Goal: Task Accomplishment & Management: Complete application form

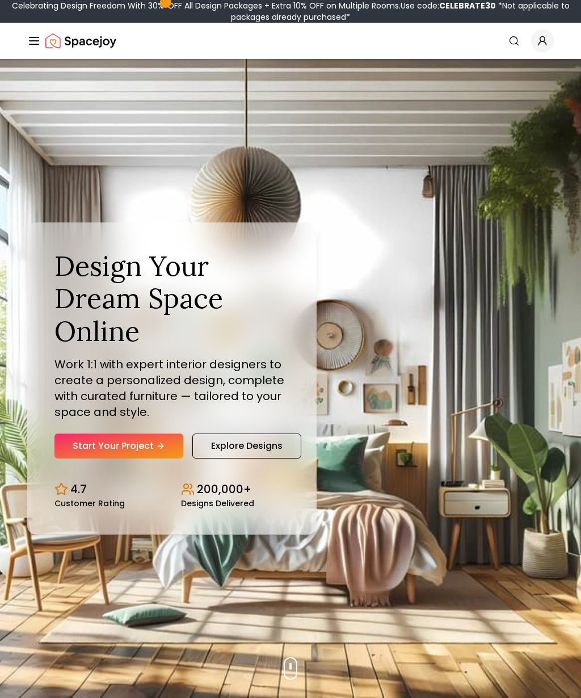
click at [277, 458] on link "Explore Designs" at bounding box center [246, 445] width 109 height 25
click at [146, 458] on link "Start Your Project" at bounding box center [118, 445] width 129 height 25
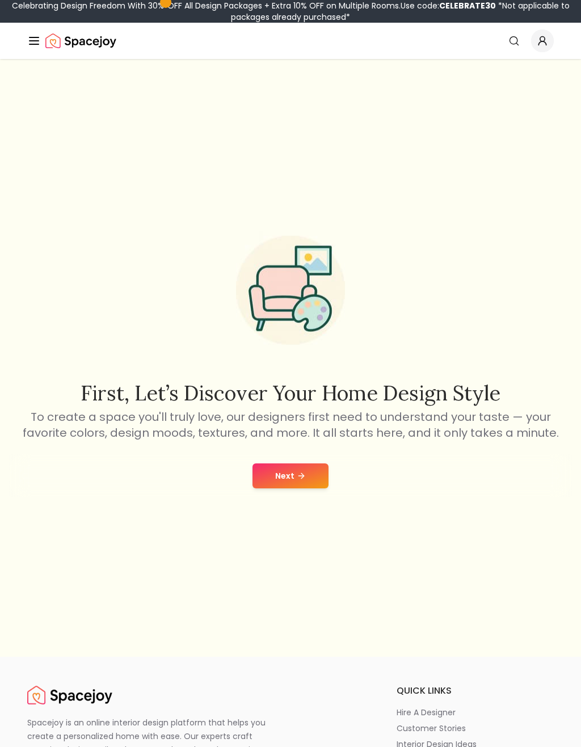
click at [291, 488] on button "Next" at bounding box center [290, 476] width 76 height 25
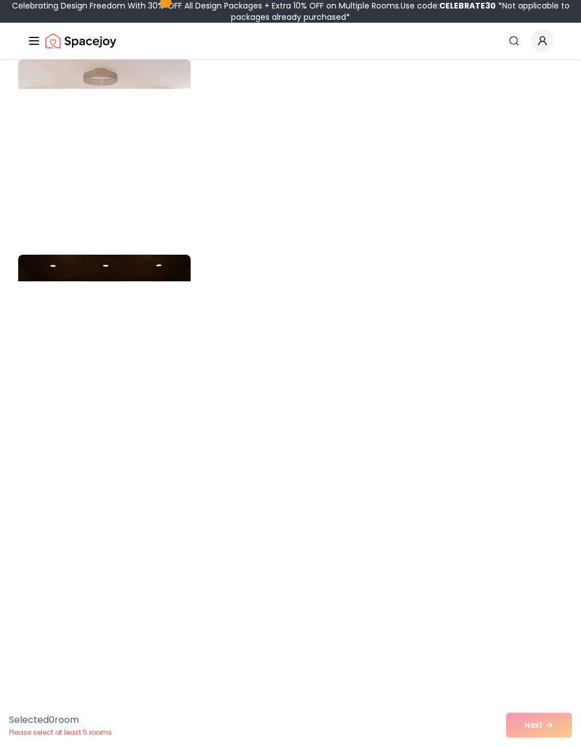
scroll to position [2450, 0]
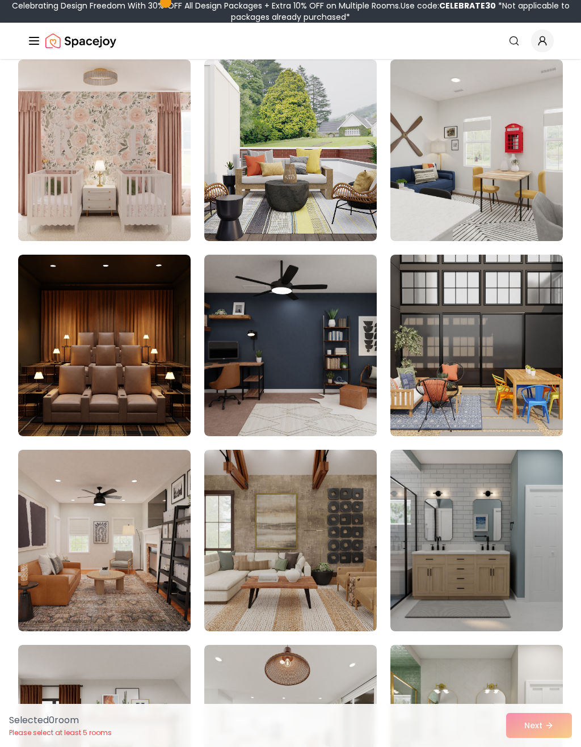
click at [260, 380] on img at bounding box center [290, 346] width 172 height 182
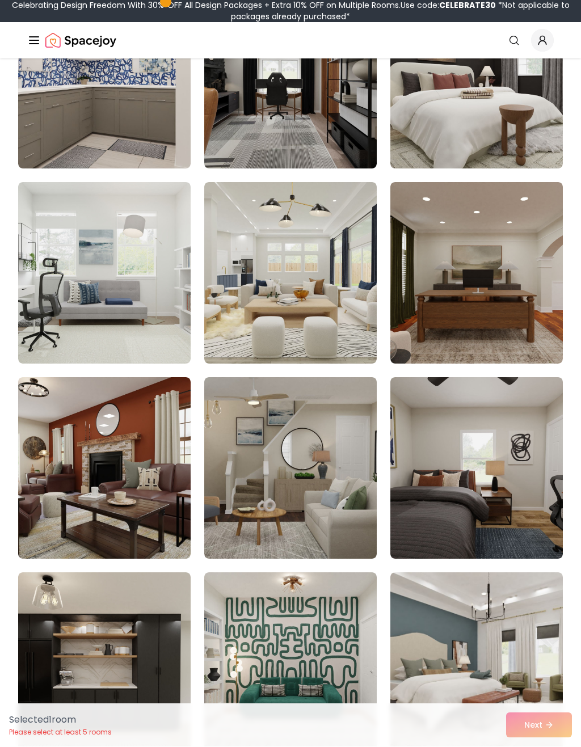
scroll to position [3694, 0]
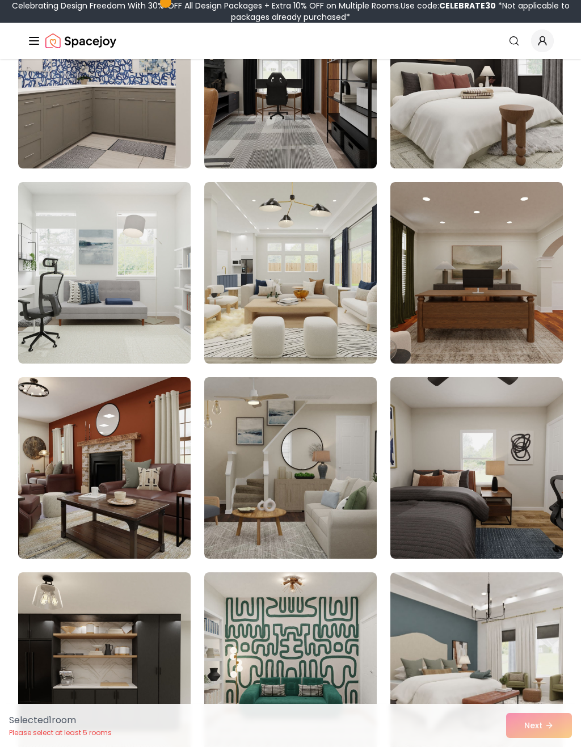
click at [468, 516] on img at bounding box center [476, 468] width 172 height 182
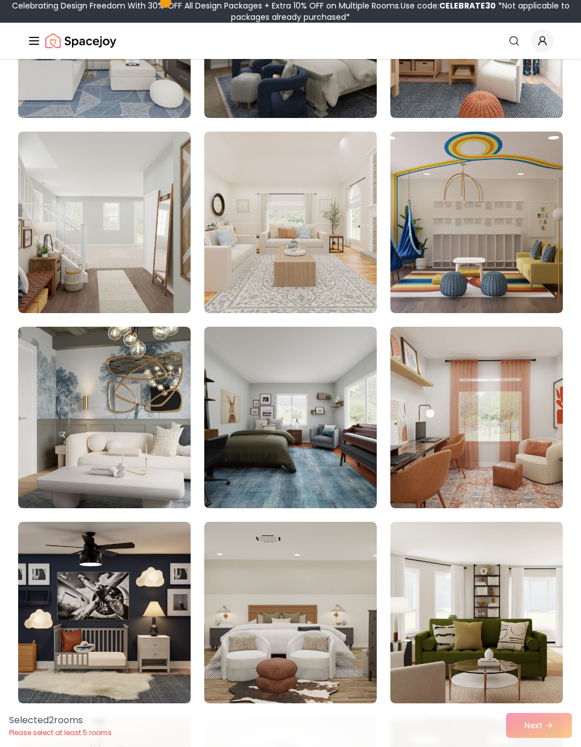
scroll to position [231, 0]
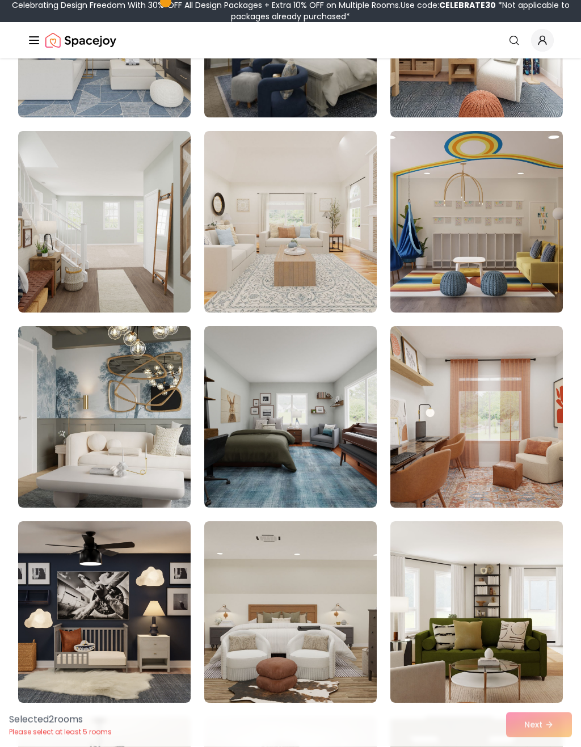
click at [335, 429] on img at bounding box center [290, 418] width 172 height 182
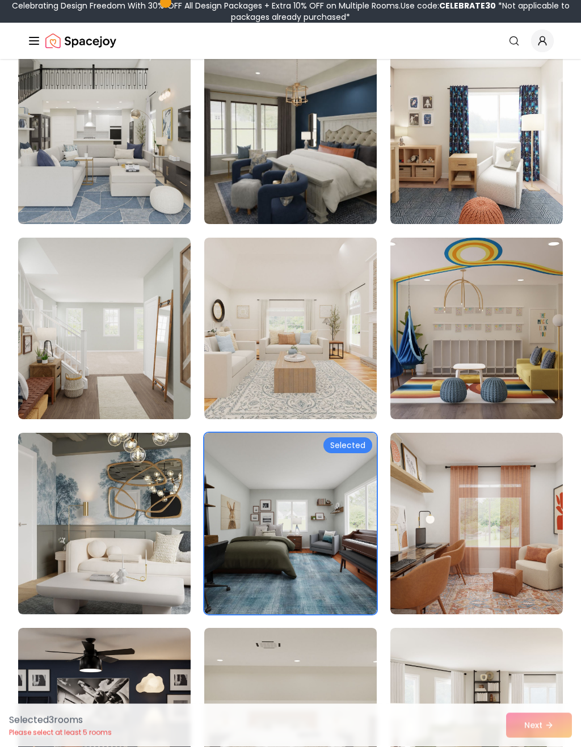
scroll to position [125, 0]
click at [247, 168] on img at bounding box center [290, 134] width 172 height 182
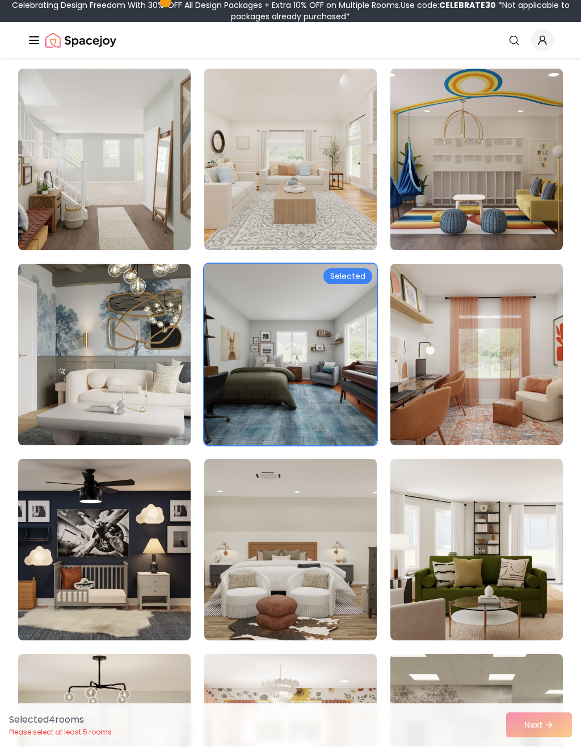
scroll to position [295, 0]
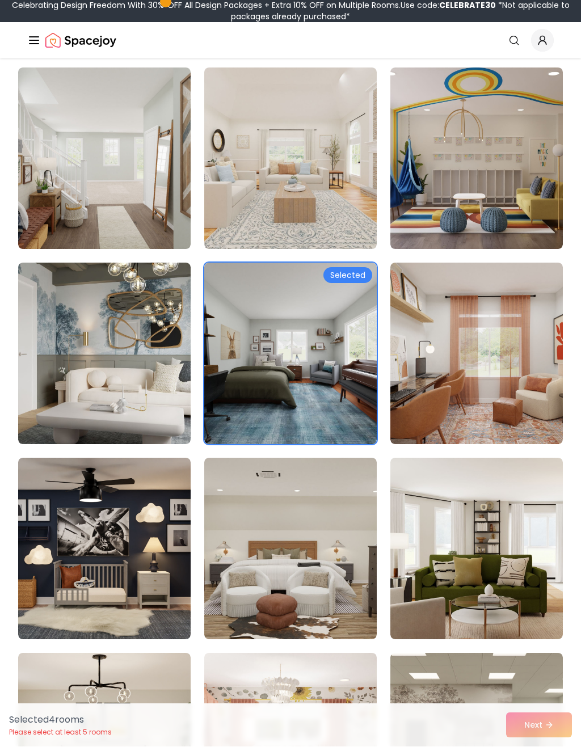
click at [538, 722] on div "Selected 4 room s Please select at least 5 rooms Next" at bounding box center [290, 725] width 581 height 43
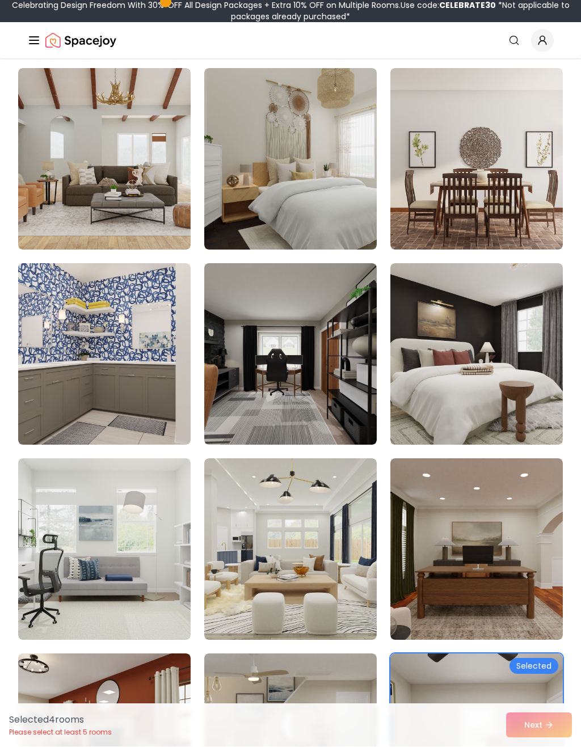
scroll to position [3418, 0]
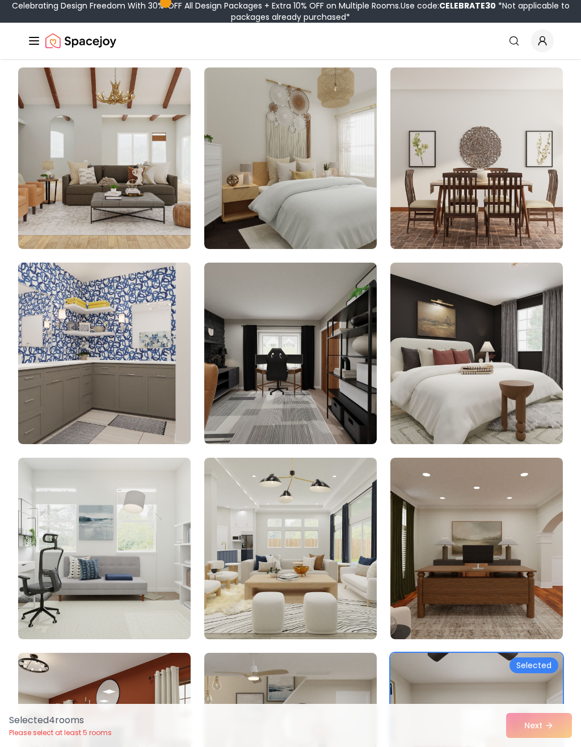
click at [321, 395] on img at bounding box center [290, 354] width 172 height 182
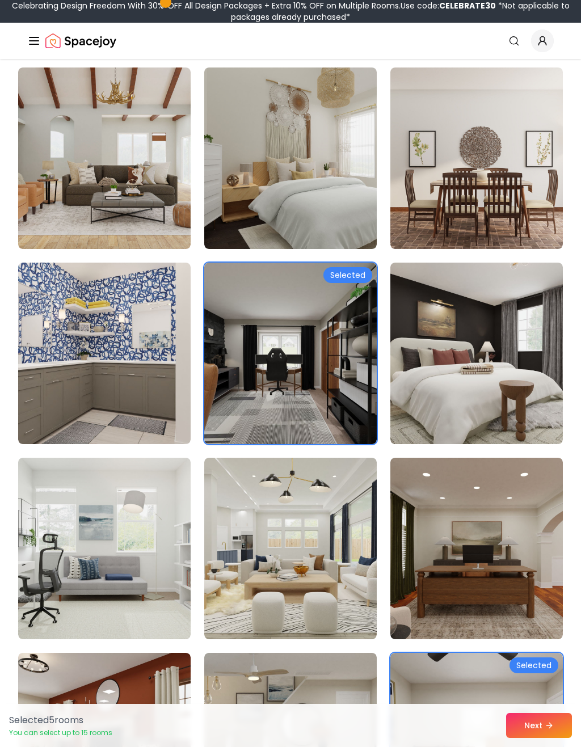
click at [534, 735] on button "Next" at bounding box center [539, 725] width 66 height 25
